Goal: Task Accomplishment & Management: Manage account settings

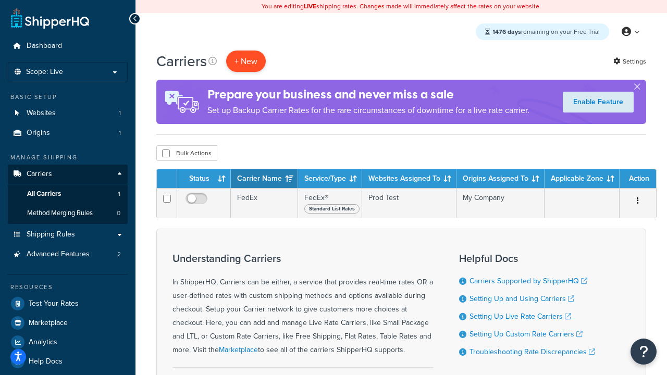
click at [246, 61] on button "+ New" at bounding box center [246, 61] width 40 height 21
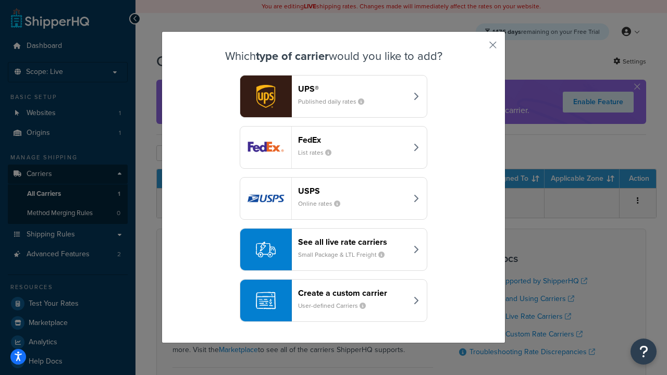
click at [334, 148] on div "FedEx List rates" at bounding box center [352, 147] width 109 height 25
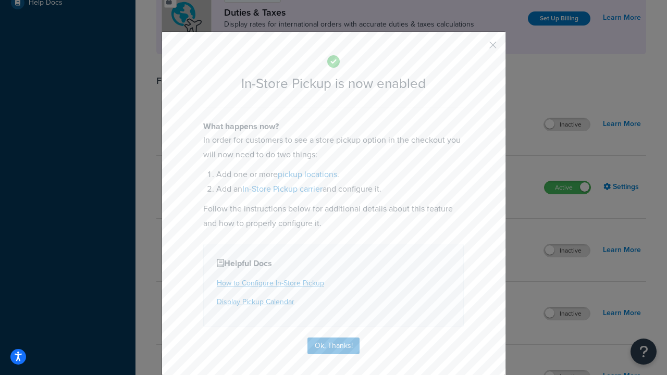
click at [478, 48] on button "button" at bounding box center [478, 48] width 3 height 3
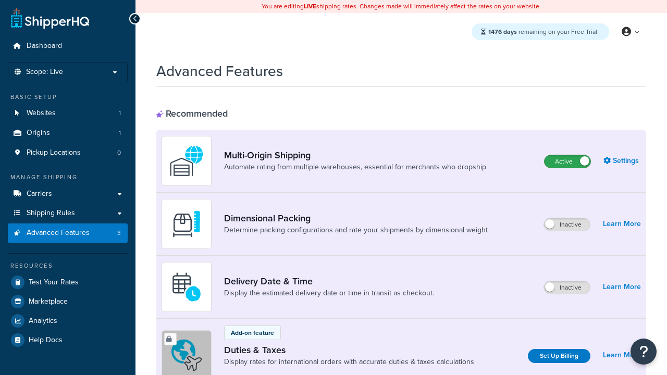
click at [568, 162] on label "Active" at bounding box center [568, 161] width 46 height 13
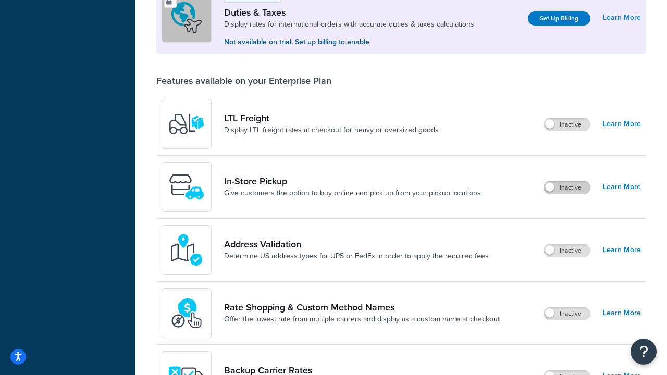
scroll to position [318, 0]
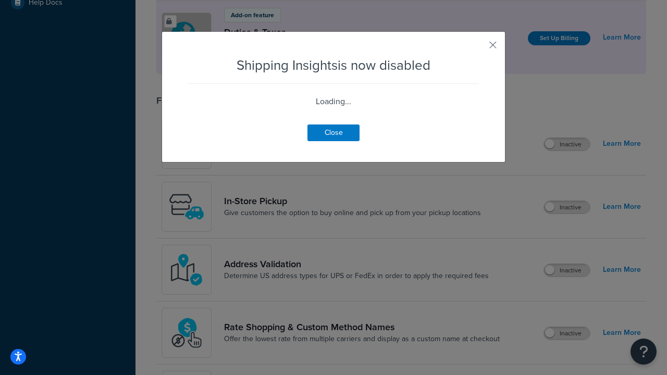
scroll to position [653, 0]
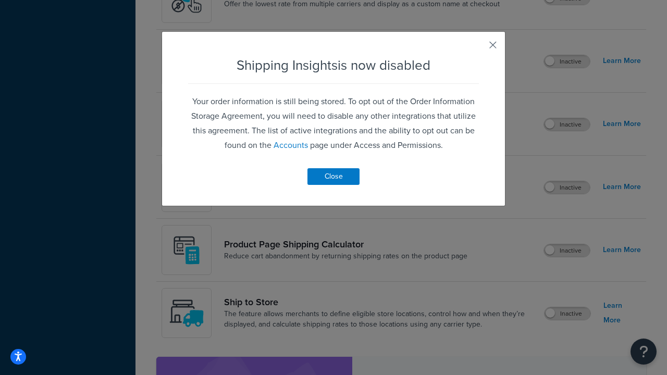
click at [478, 48] on button "button" at bounding box center [478, 48] width 3 height 3
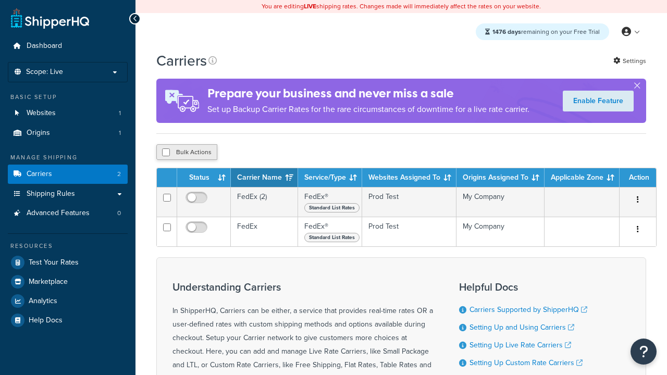
click at [166, 153] on input "checkbox" at bounding box center [166, 153] width 8 height 8
checkbox input "true"
click at [0, 0] on button "Delete" at bounding box center [0, 0] width 0 height 0
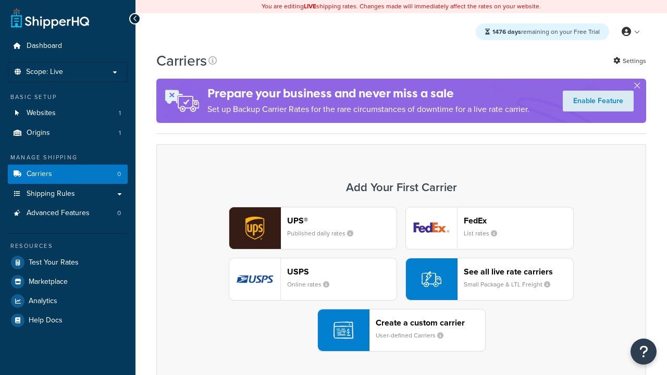
click at [401, 279] on div "UPS® Published daily rates FedEx List rates USPS Online rates See all live rate…" at bounding box center [401, 279] width 468 height 145
click at [519, 221] on header "FedEx" at bounding box center [518, 221] width 109 height 10
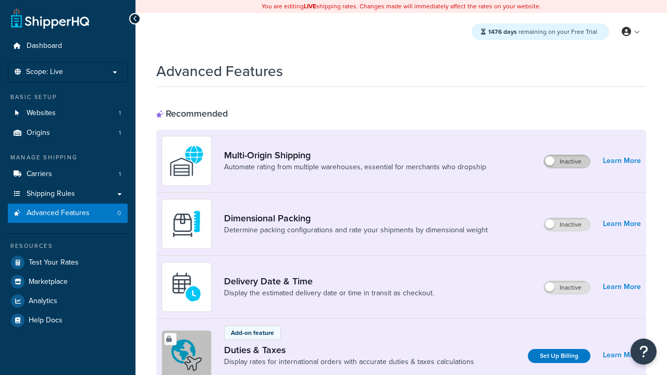
click at [568, 162] on label "Inactive" at bounding box center [567, 161] width 46 height 13
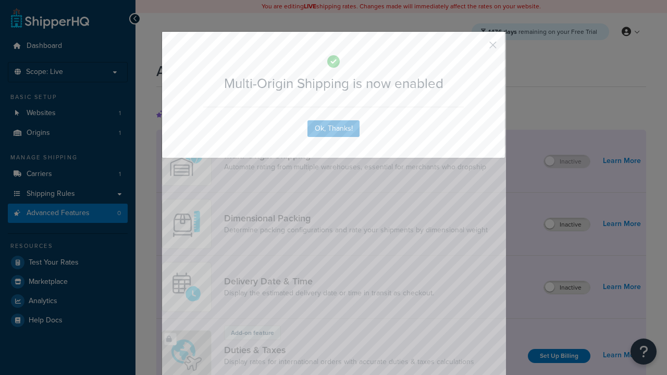
click at [478, 48] on button "button" at bounding box center [478, 48] width 3 height 3
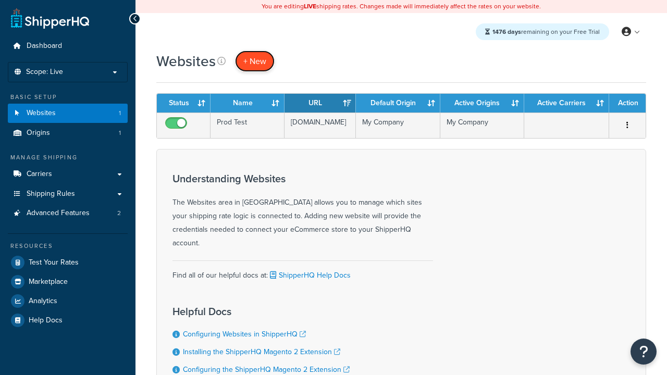
click at [254, 61] on span "+ New" at bounding box center [255, 61] width 23 height 12
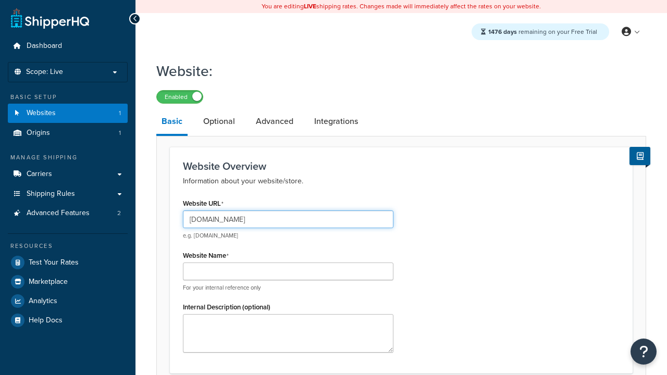
type input "[DOMAIN_NAME]"
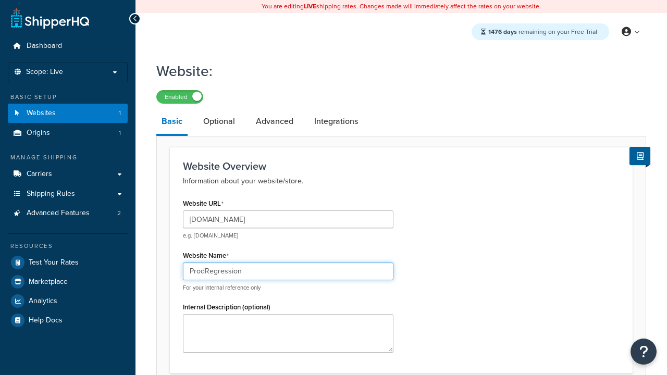
type input "ProdRegression"
